Goal: Information Seeking & Learning: Learn about a topic

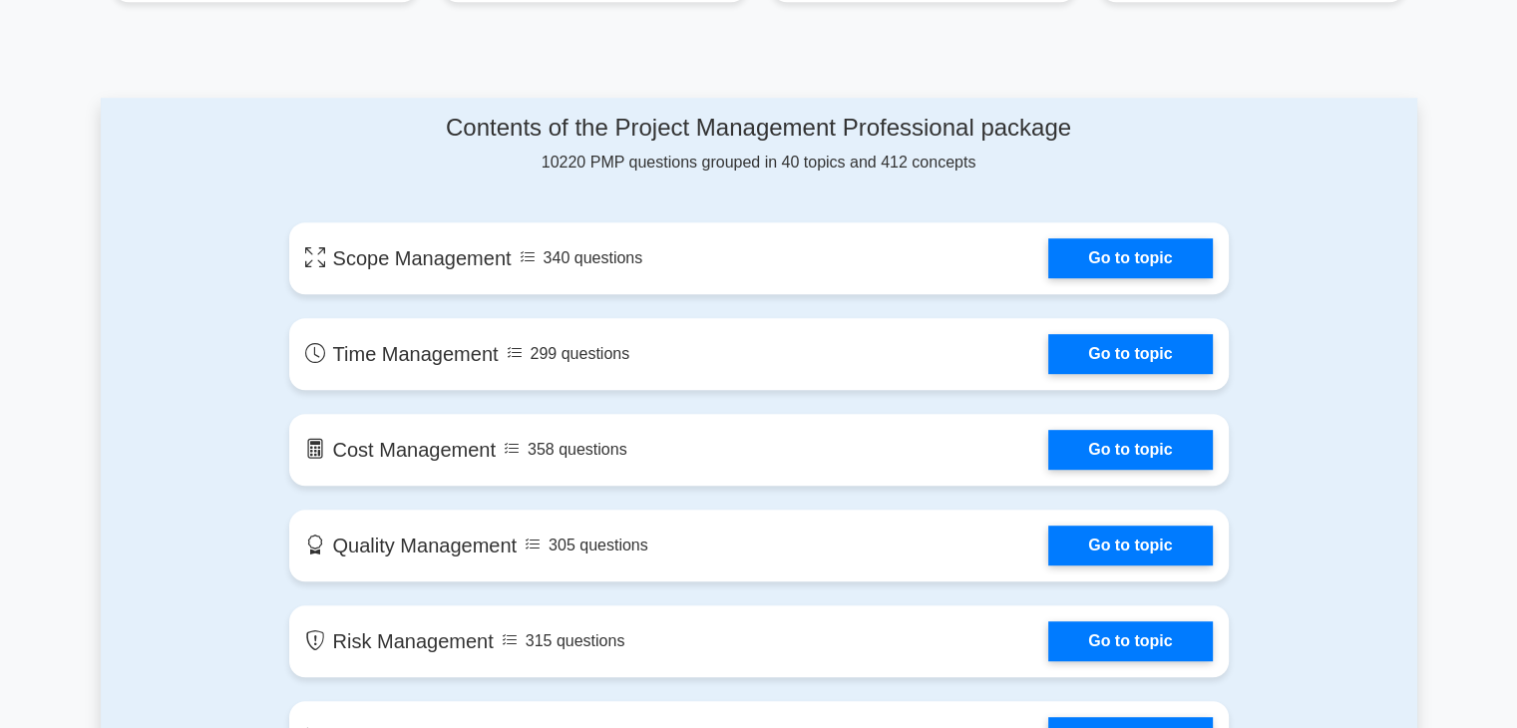
scroll to position [997, 0]
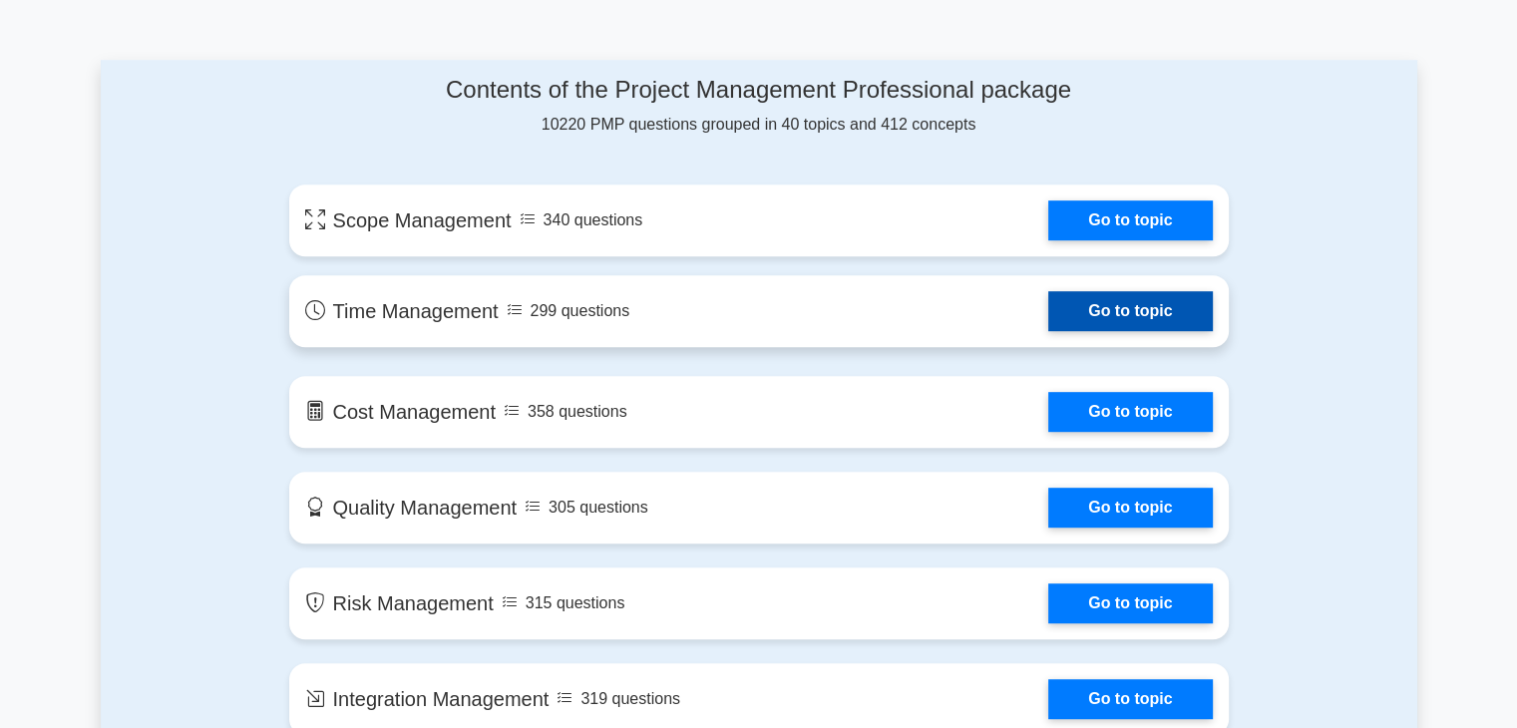
click at [1123, 302] on link "Go to topic" at bounding box center [1130, 311] width 164 height 40
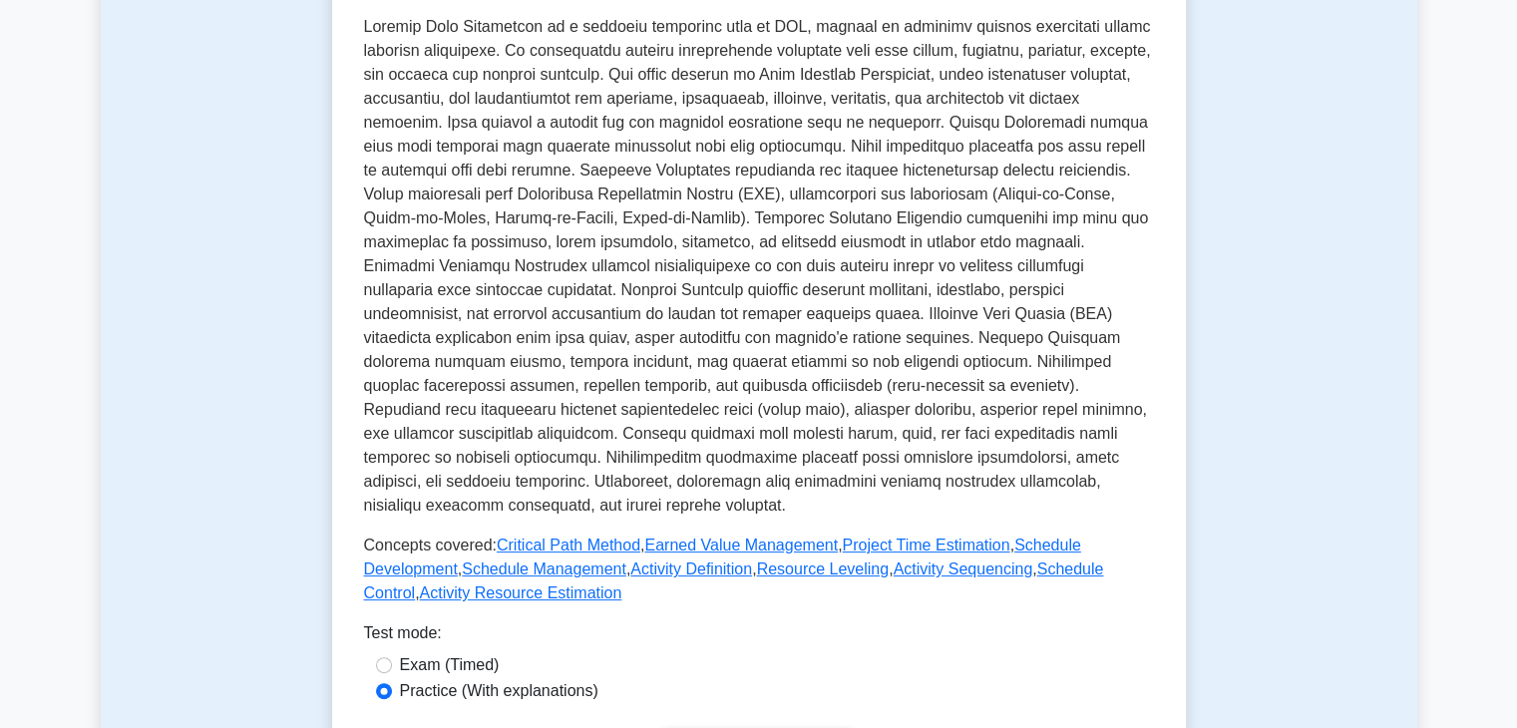
scroll to position [499, 0]
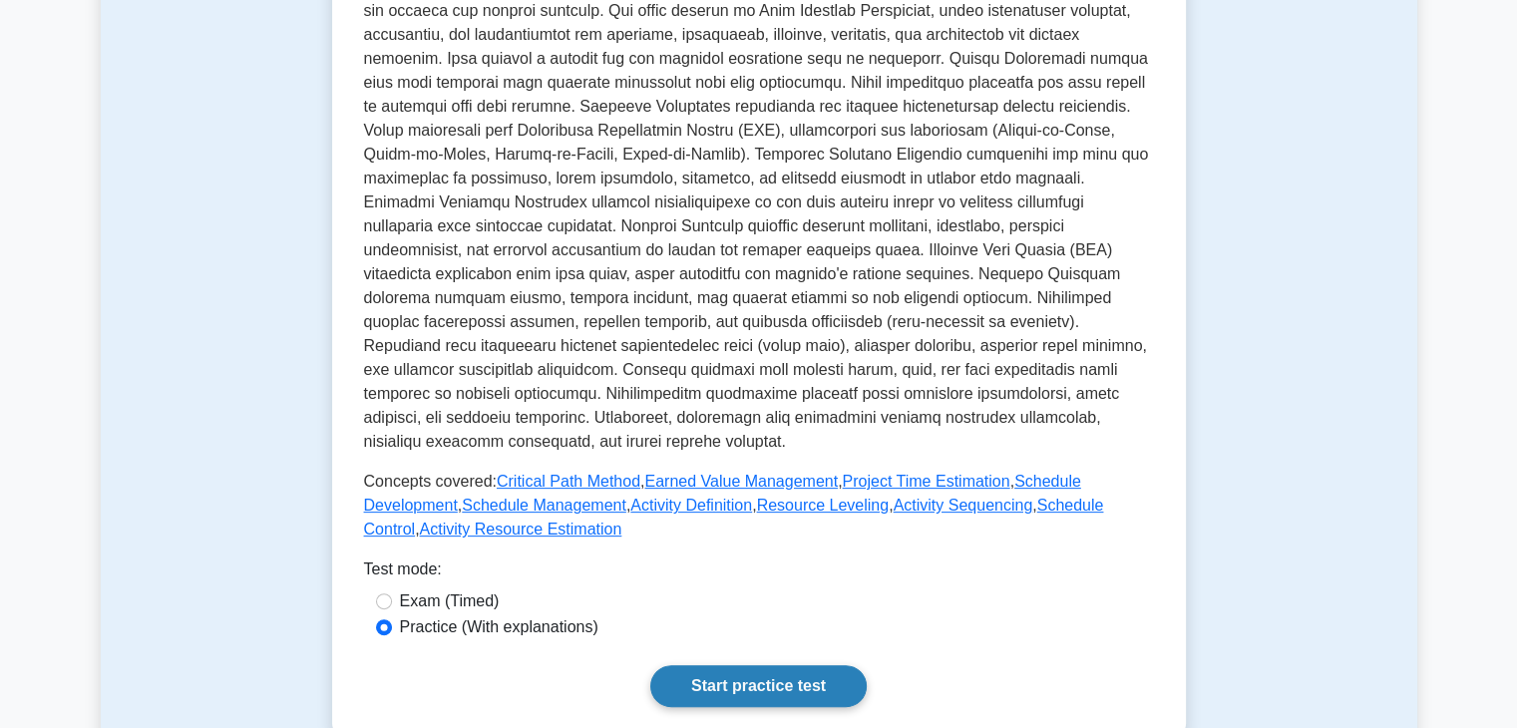
click at [743, 701] on link "Start practice test" at bounding box center [758, 686] width 216 height 42
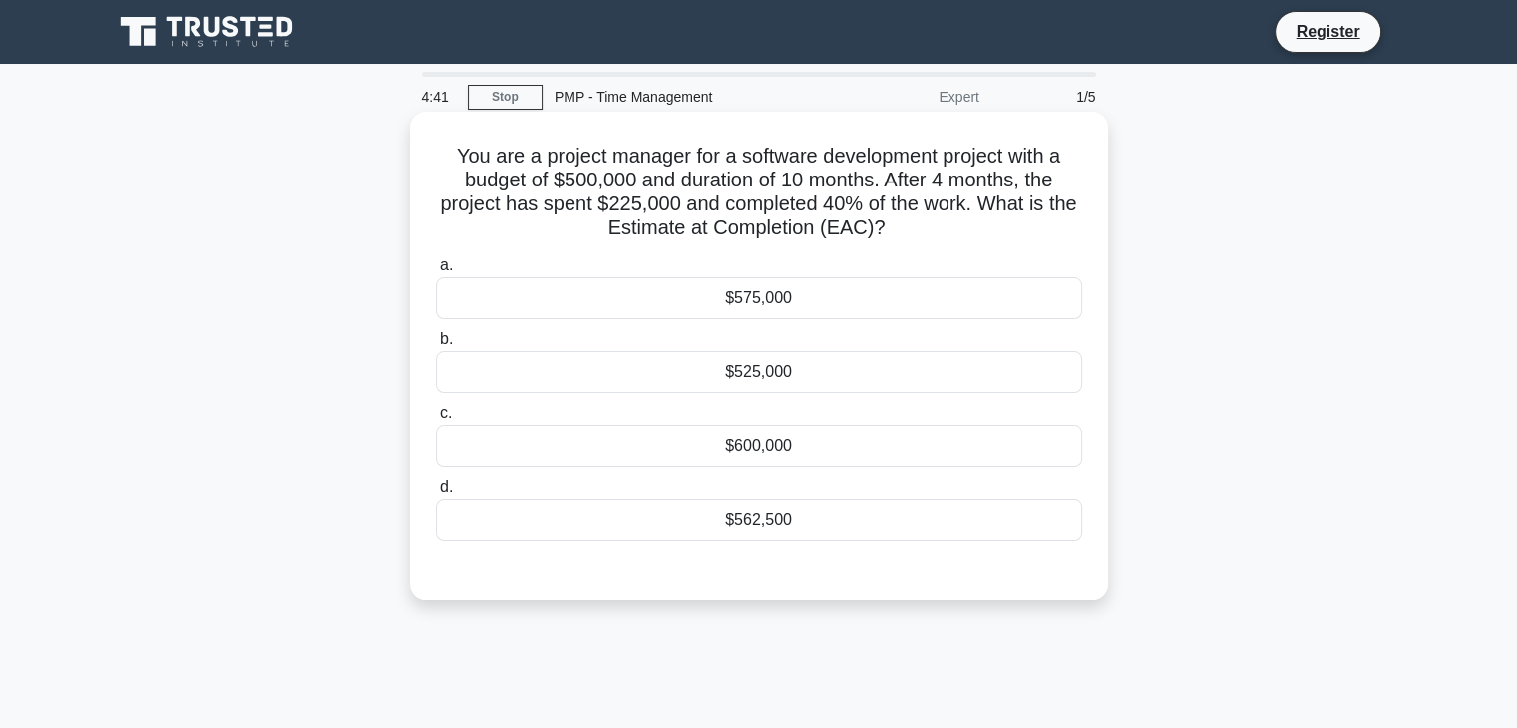
click at [818, 295] on div "$575,000" at bounding box center [759, 298] width 646 height 42
click at [436, 272] on input "a. $575,000" at bounding box center [436, 265] width 0 height 13
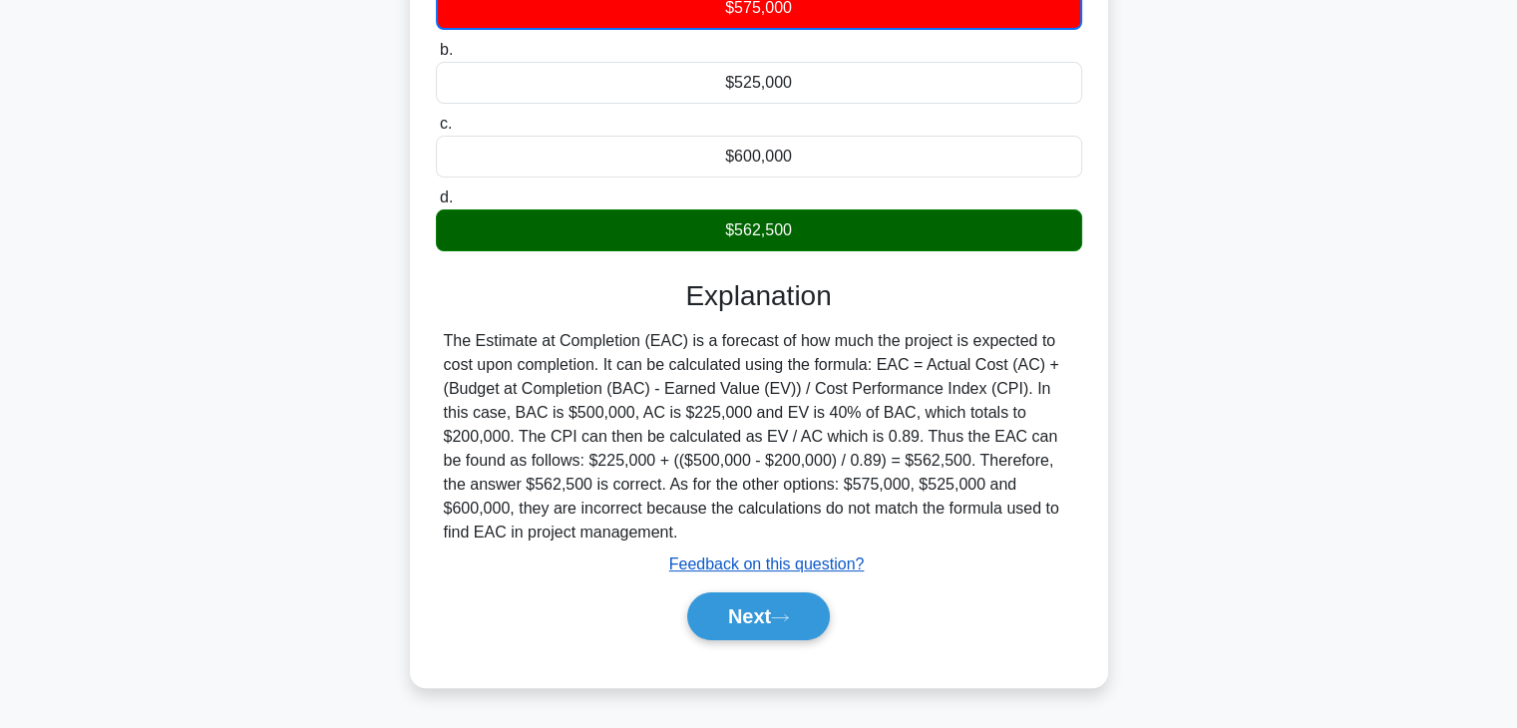
scroll to position [299, 0]
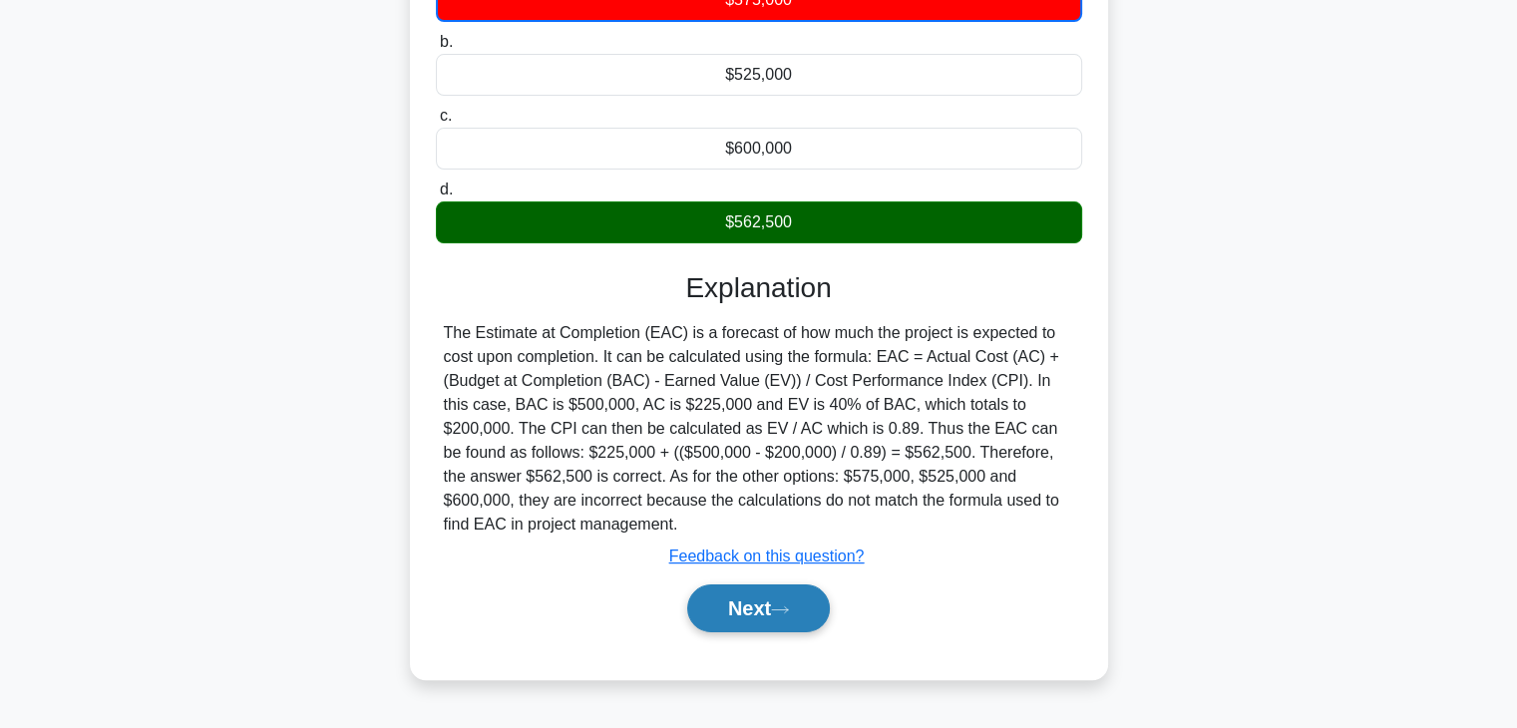
click at [754, 612] on button "Next" at bounding box center [758, 608] width 143 height 48
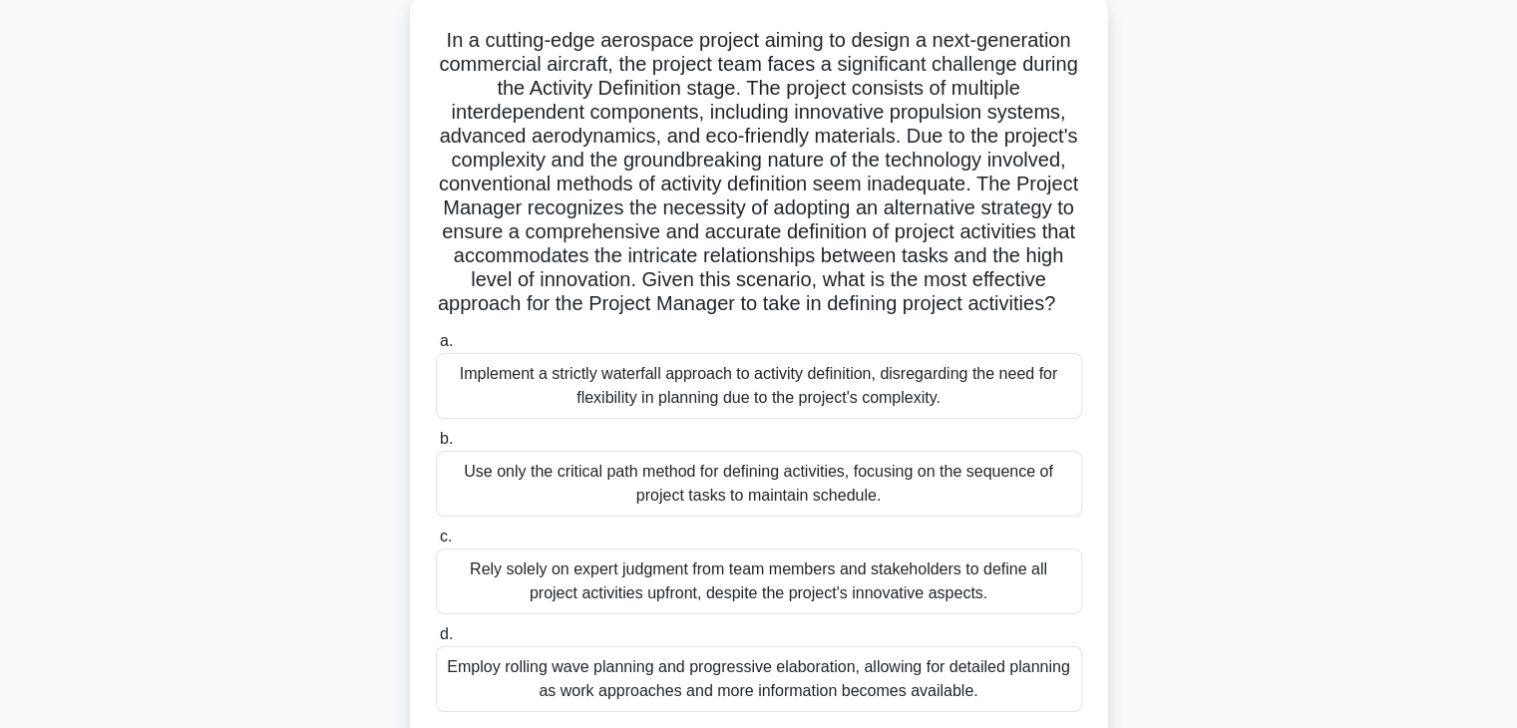
scroll to position [151, 0]
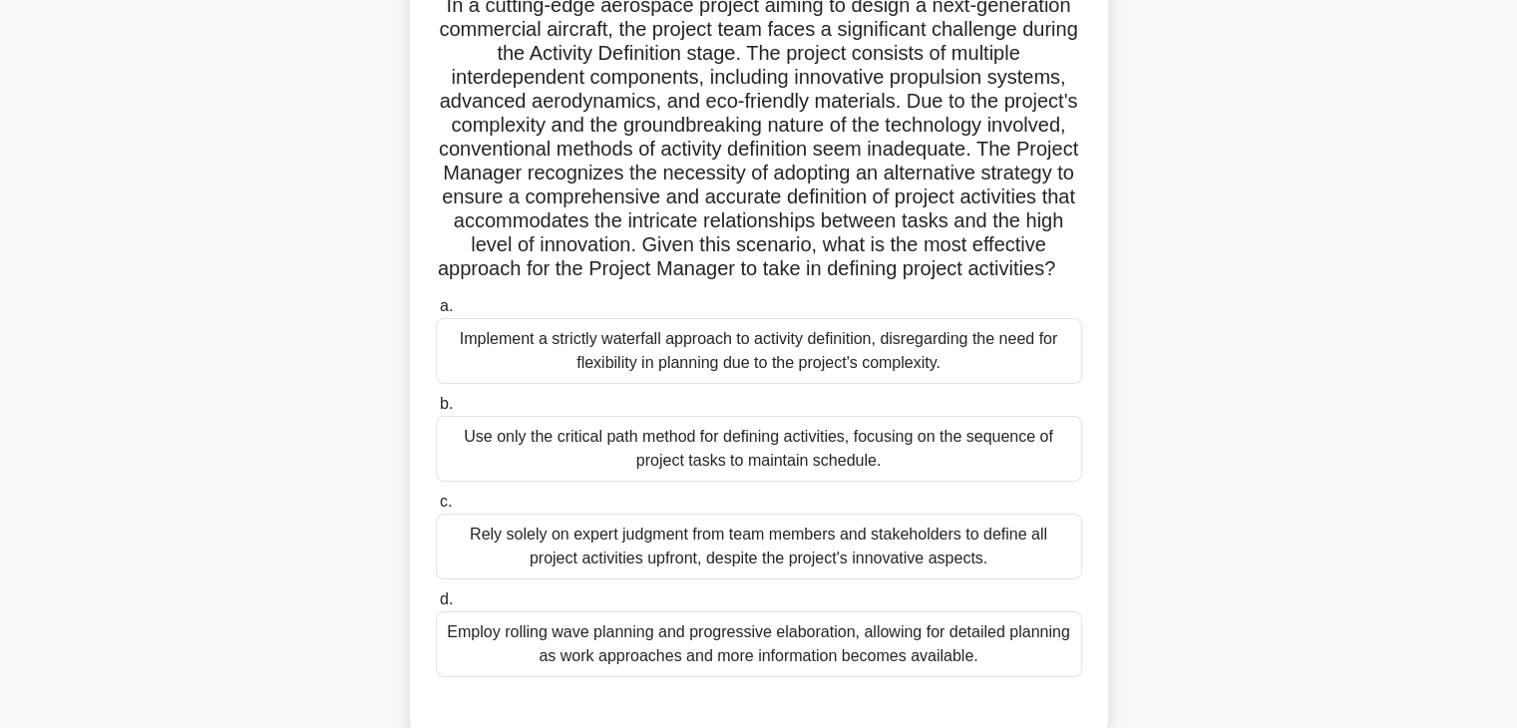
click at [839, 476] on div "Use only the critical path method for defining activities, focusing on the sequ…" at bounding box center [759, 449] width 646 height 66
click at [436, 411] on input "b. Use only the critical path method for defining activities, focusing on the s…" at bounding box center [436, 404] width 0 height 13
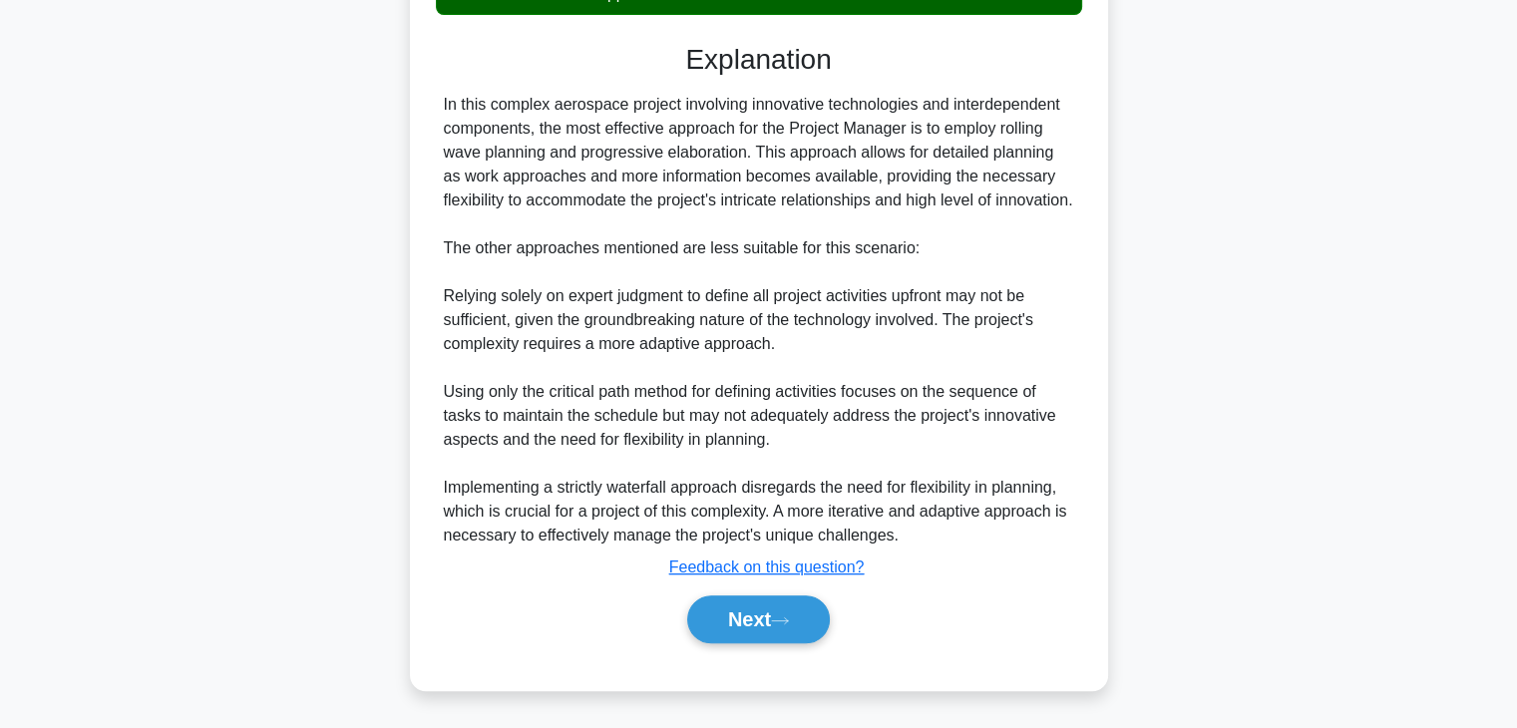
scroll to position [862, 0]
click at [807, 603] on button "Next" at bounding box center [758, 619] width 143 height 48
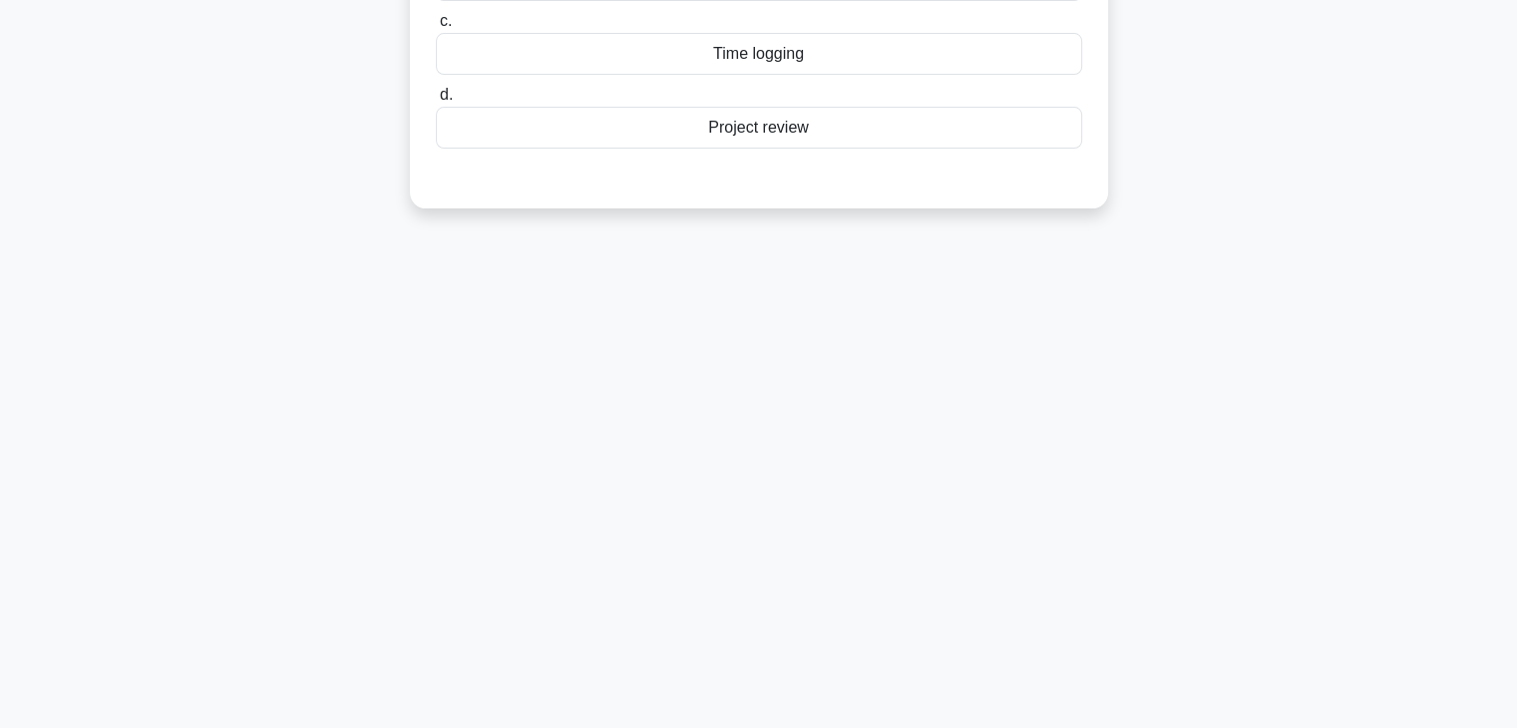
scroll to position [0, 0]
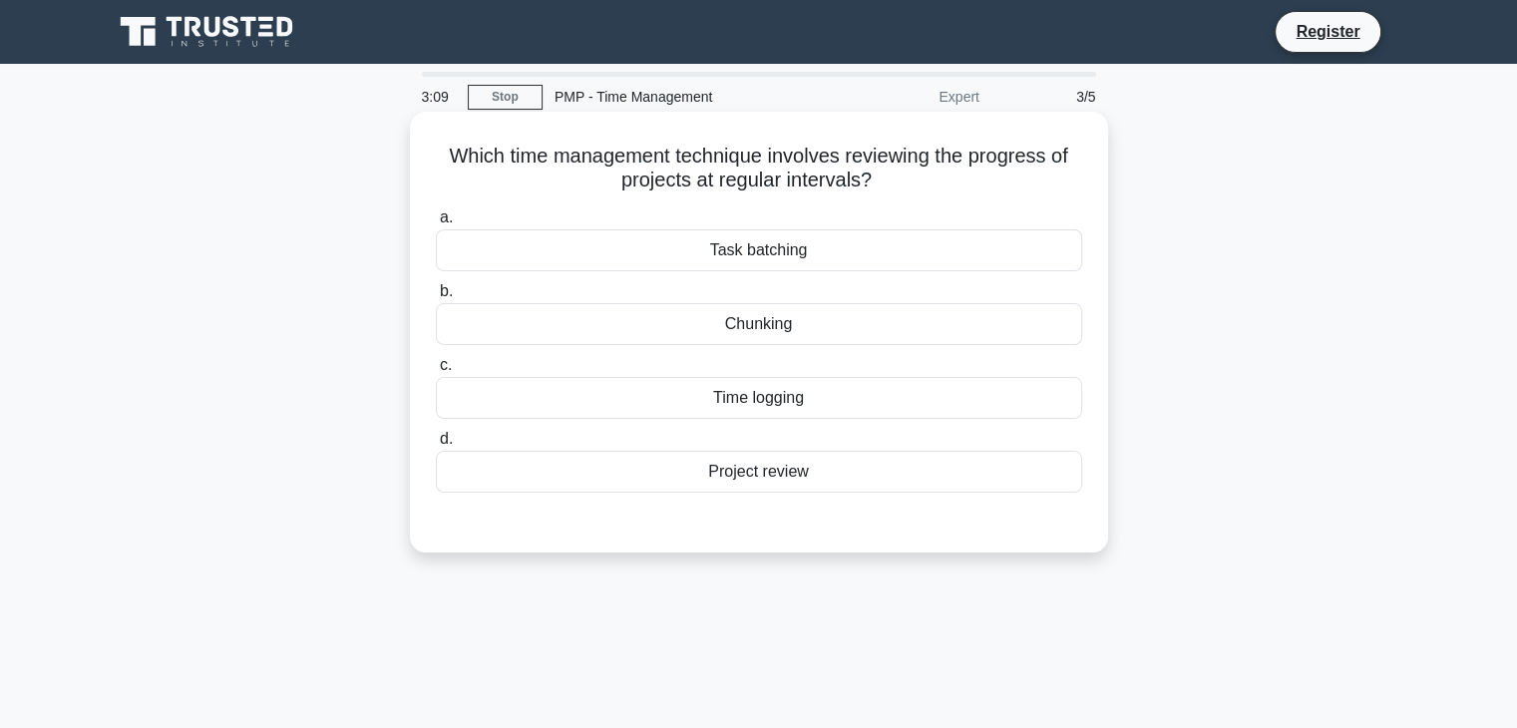
click at [782, 474] on div "Project review" at bounding box center [759, 472] width 646 height 42
click at [436, 446] on input "d. Project review" at bounding box center [436, 439] width 0 height 13
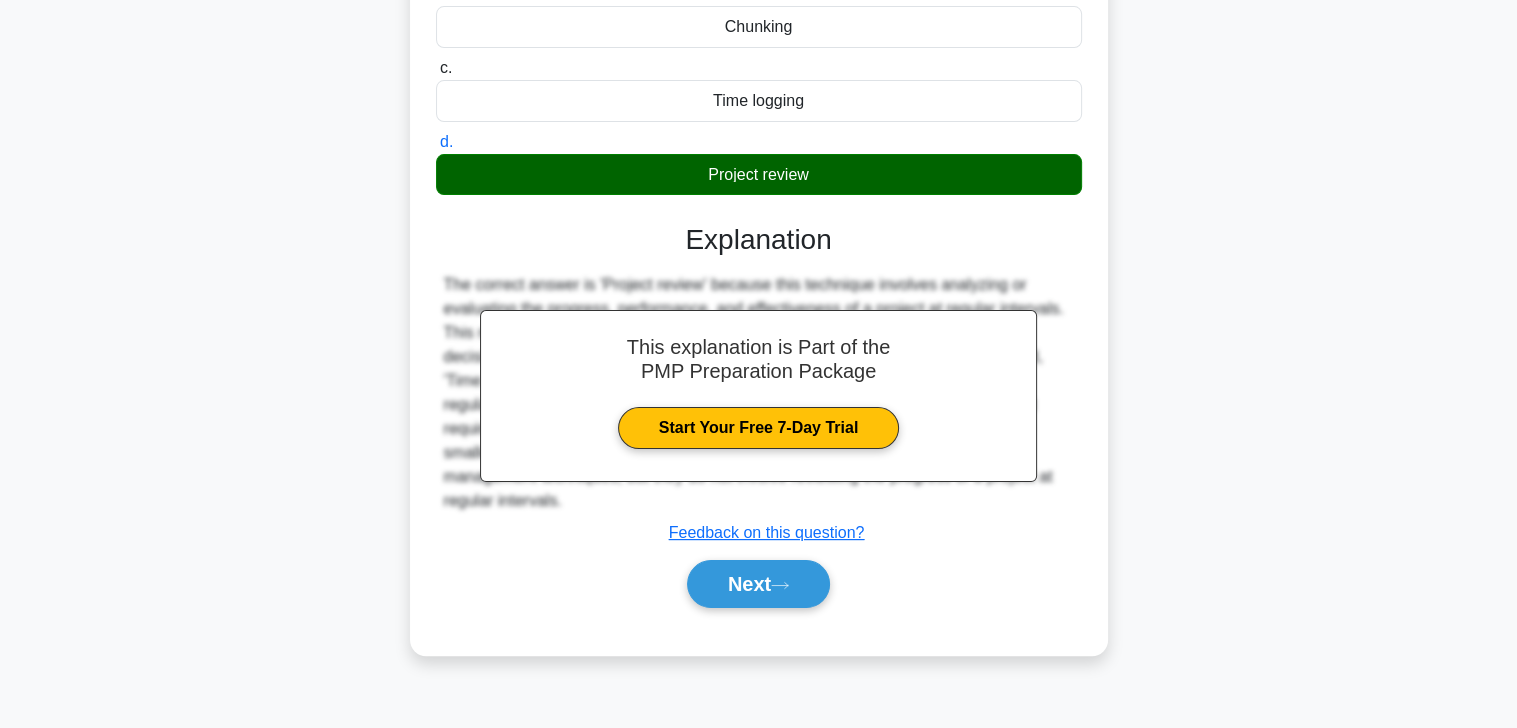
scroll to position [299, 0]
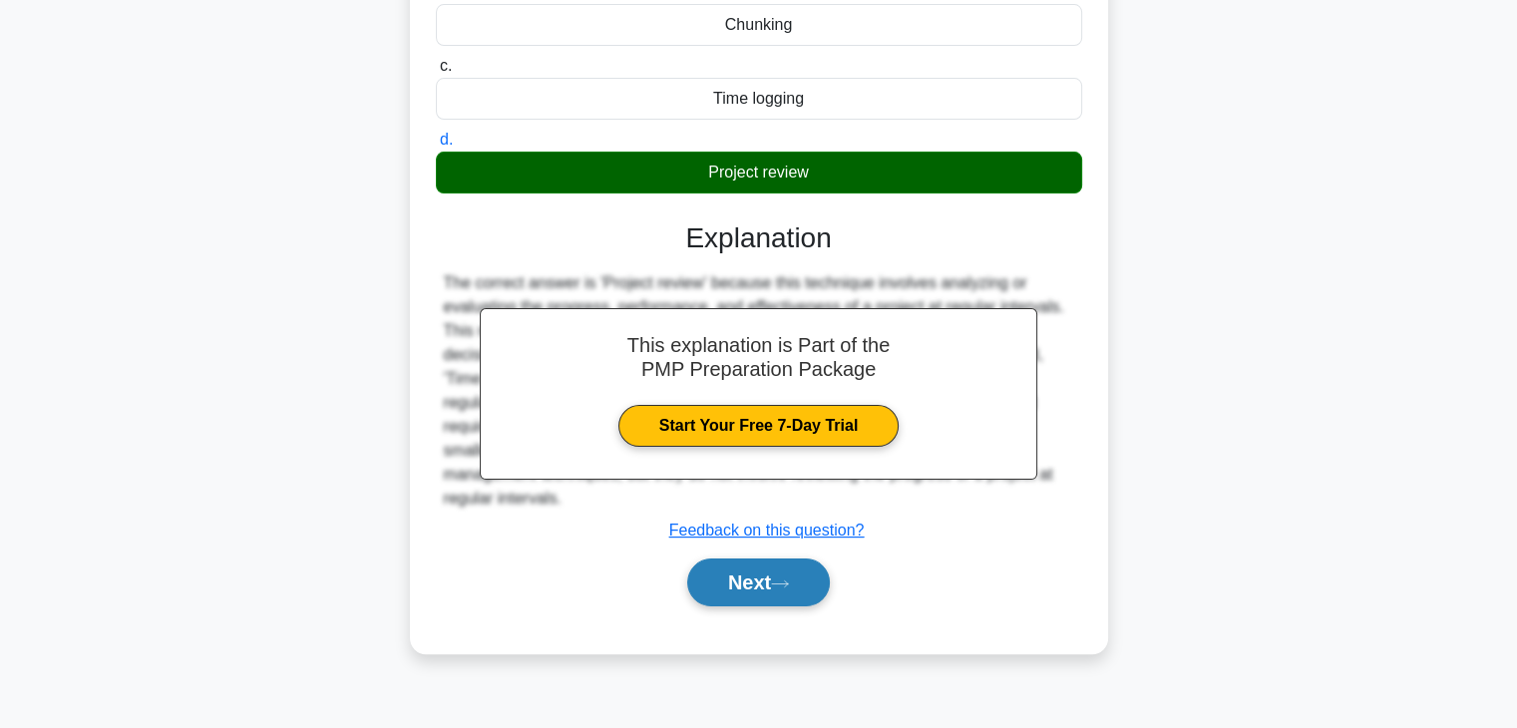
click at [814, 584] on button "Next" at bounding box center [758, 583] width 143 height 48
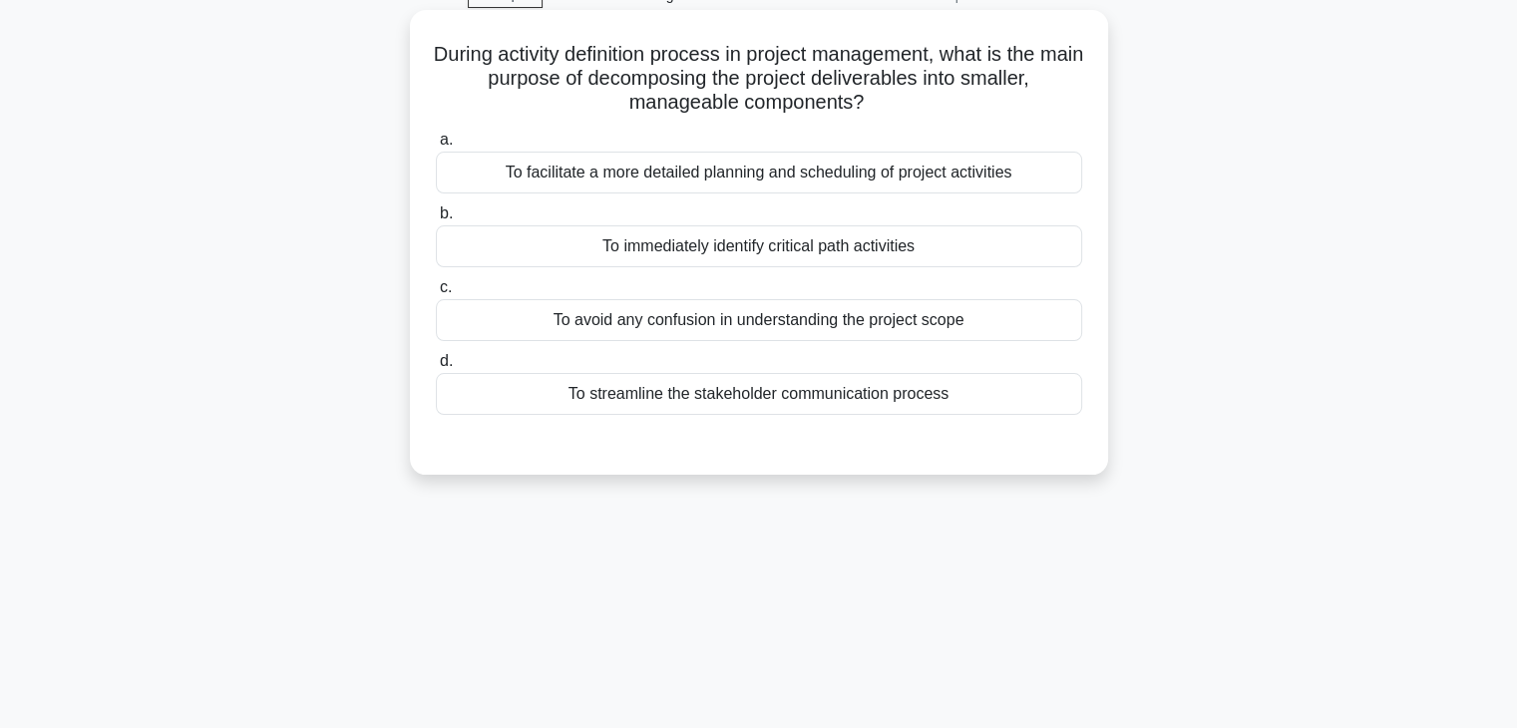
scroll to position [100, 0]
click at [817, 334] on div "To avoid any confusion in understanding the project scope" at bounding box center [759, 322] width 646 height 42
click at [436, 296] on input "c. To avoid any confusion in understanding the project scope" at bounding box center [436, 289] width 0 height 13
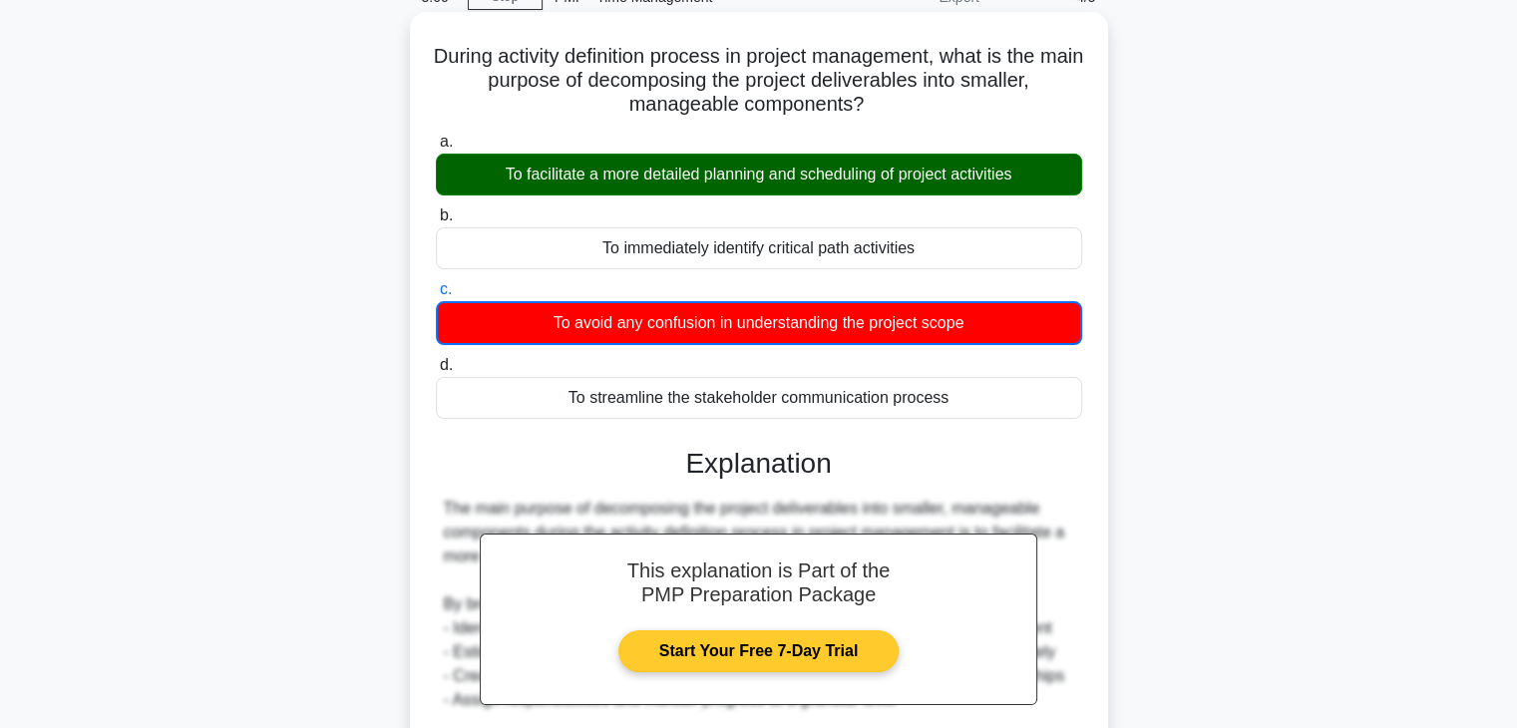
click at [840, 642] on link "Start Your Free 7-Day Trial" at bounding box center [758, 651] width 280 height 42
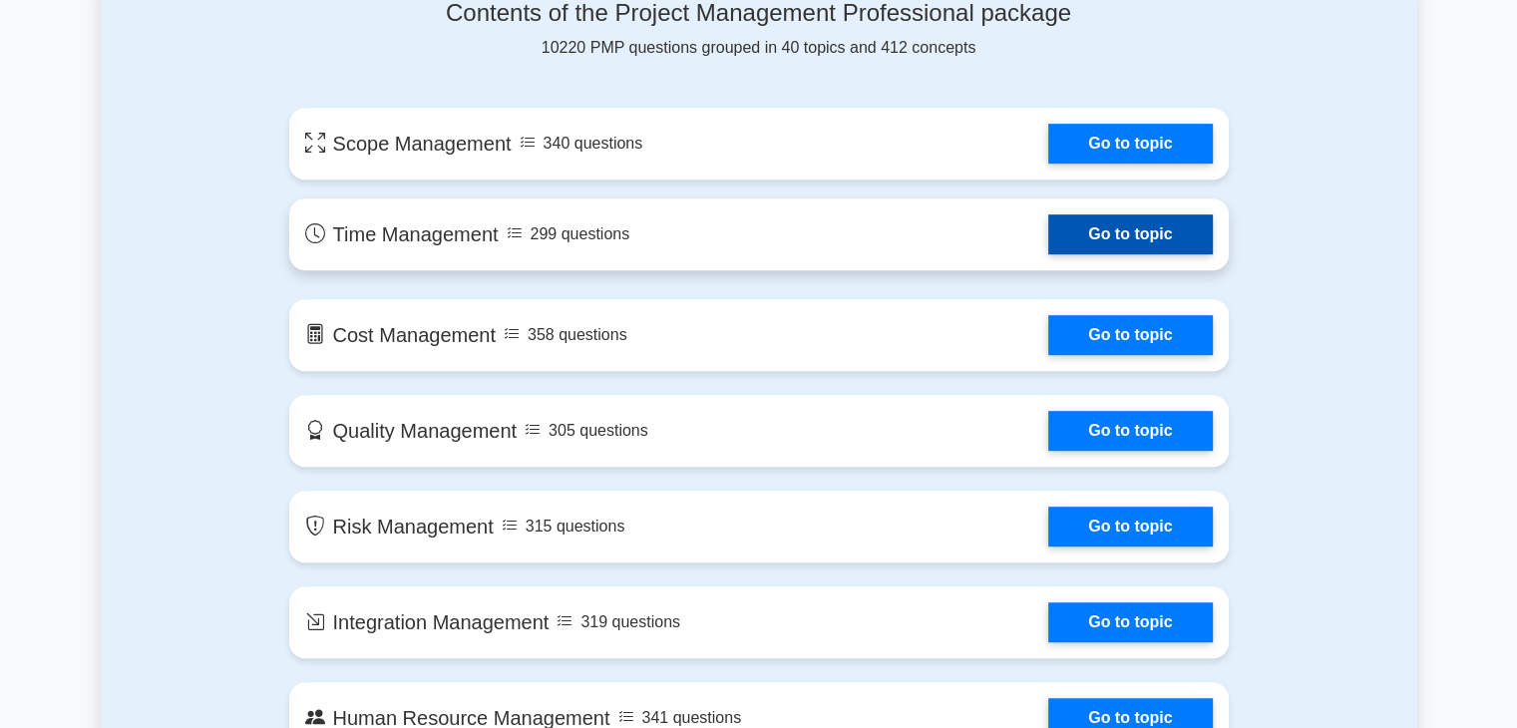
scroll to position [1097, 0]
